Goal: Subscribe to service/newsletter

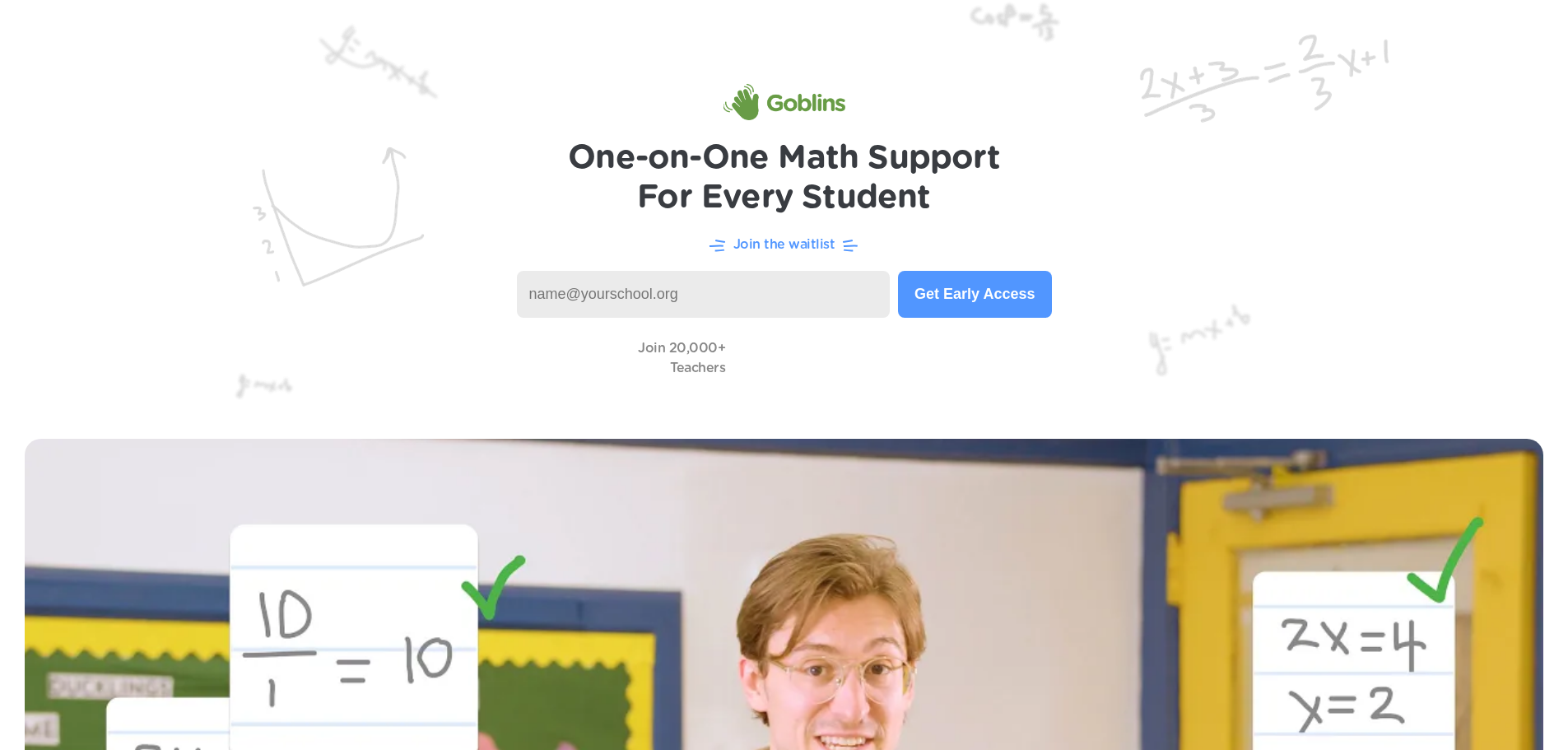
click at [730, 294] on input at bounding box center [703, 294] width 374 height 46
click at [599, 294] on input "test@testschool" at bounding box center [703, 294] width 374 height 46
click at [595, 297] on input "test@testschool" at bounding box center [703, 294] width 374 height 46
type input "[EMAIL_ADDRESS][DOMAIN_NAME]"
click at [988, 288] on button "Get Early Access" at bounding box center [975, 294] width 153 height 46
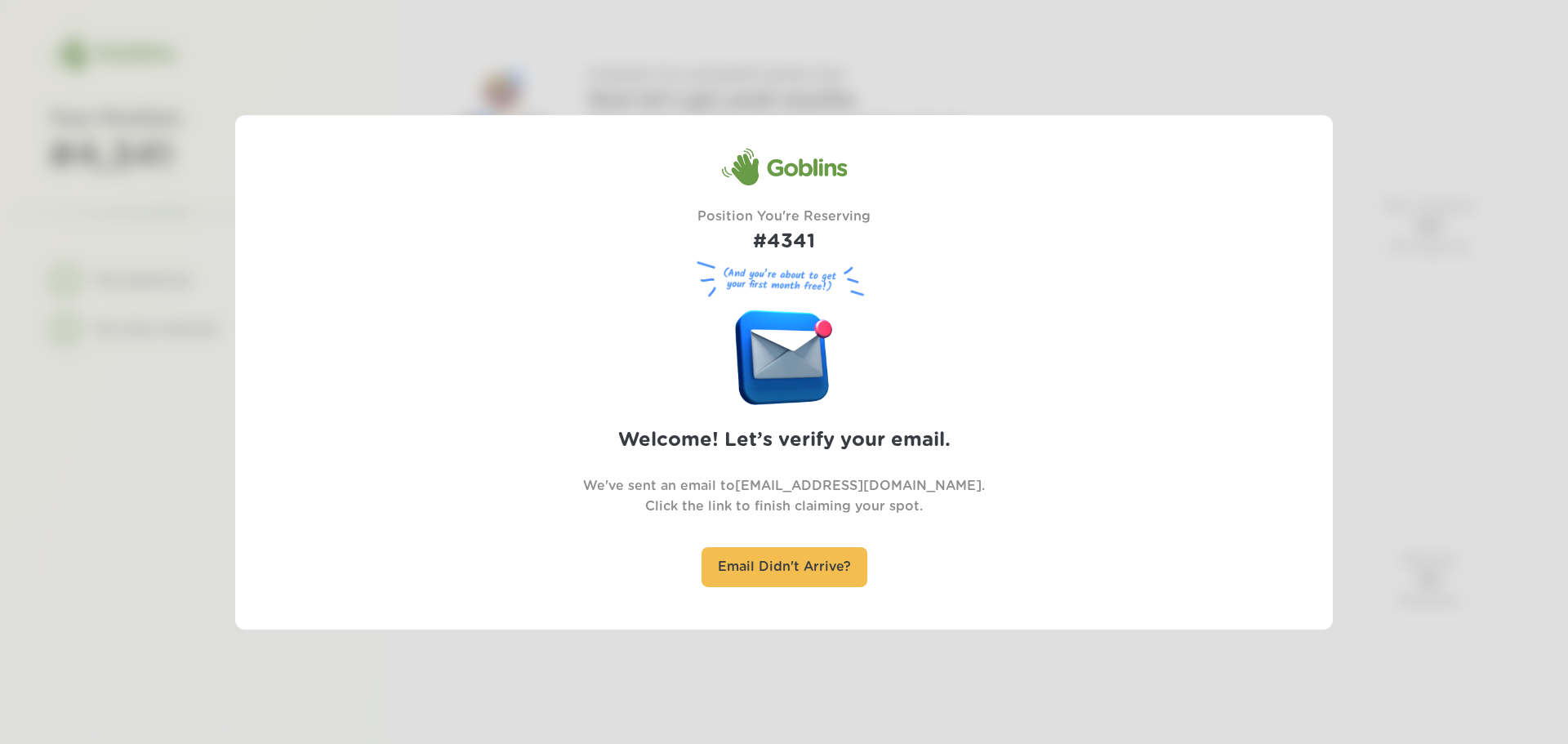
click at [1369, 200] on div at bounding box center [784, 372] width 1568 height 744
